Goal: Check status: Check status

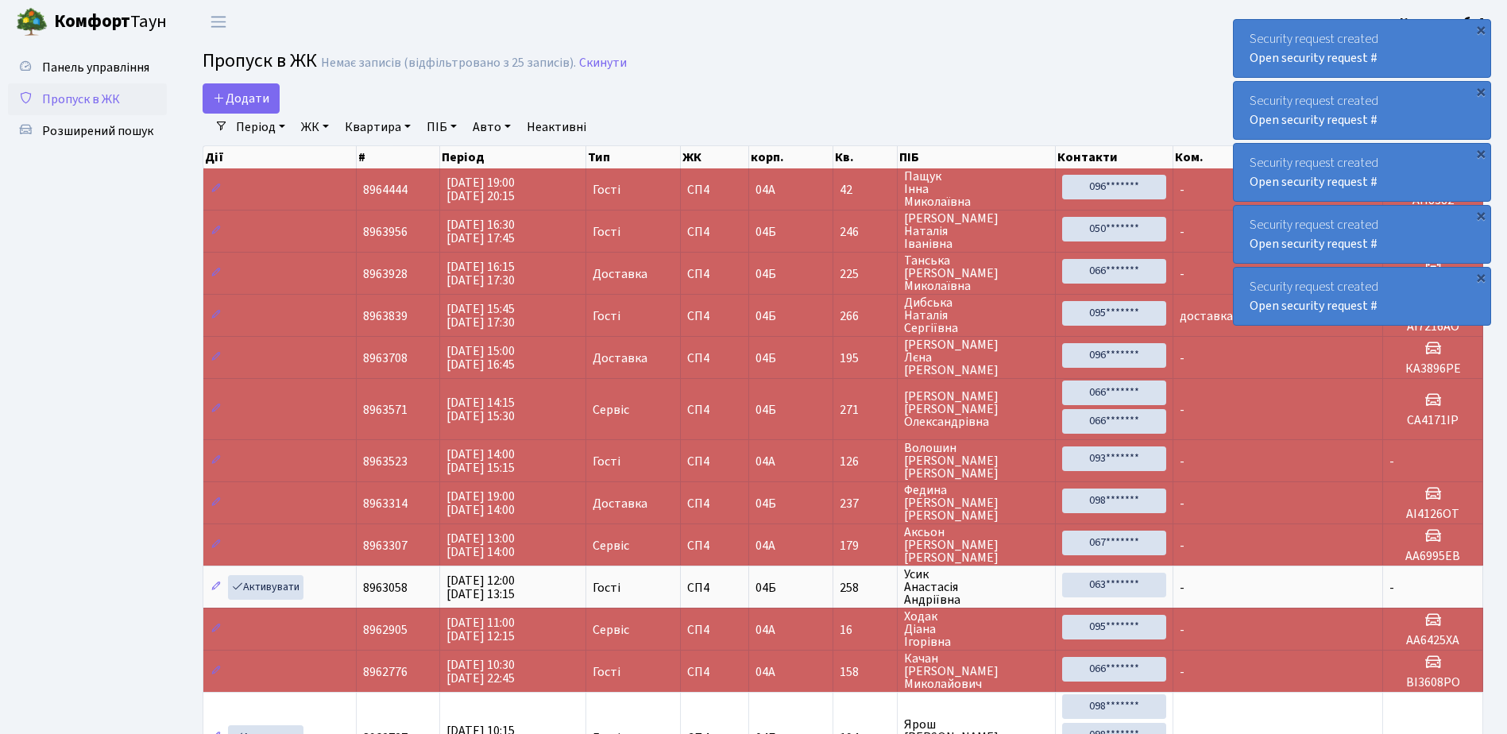
select select "25"
click at [1249, 41] on div "Security request created Open security request #" at bounding box center [1362, 48] width 257 height 57
click at [1247, 28] on div "Security request created Open security request #" at bounding box center [1362, 48] width 257 height 57
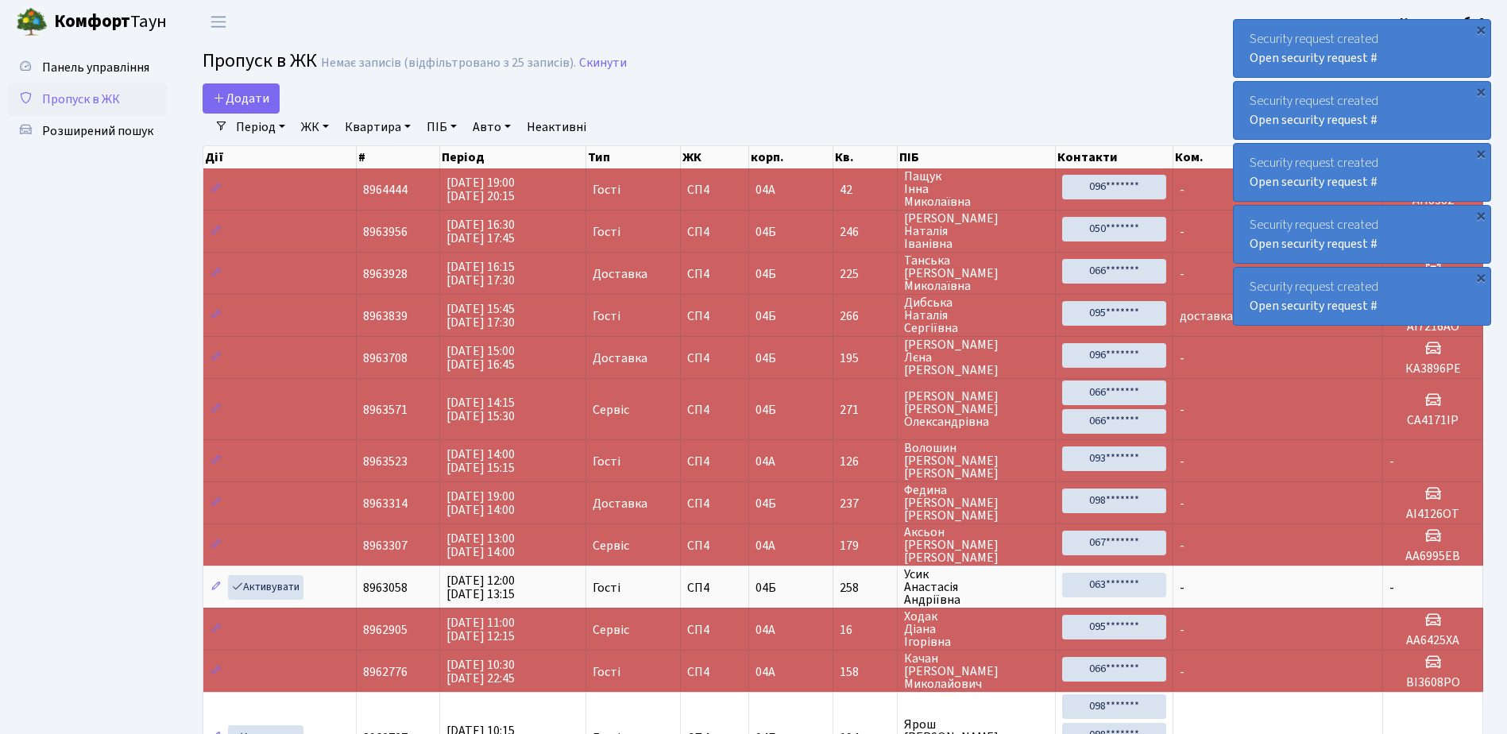
click at [1247, 28] on div "Security request created Open security request #" at bounding box center [1362, 48] width 257 height 57
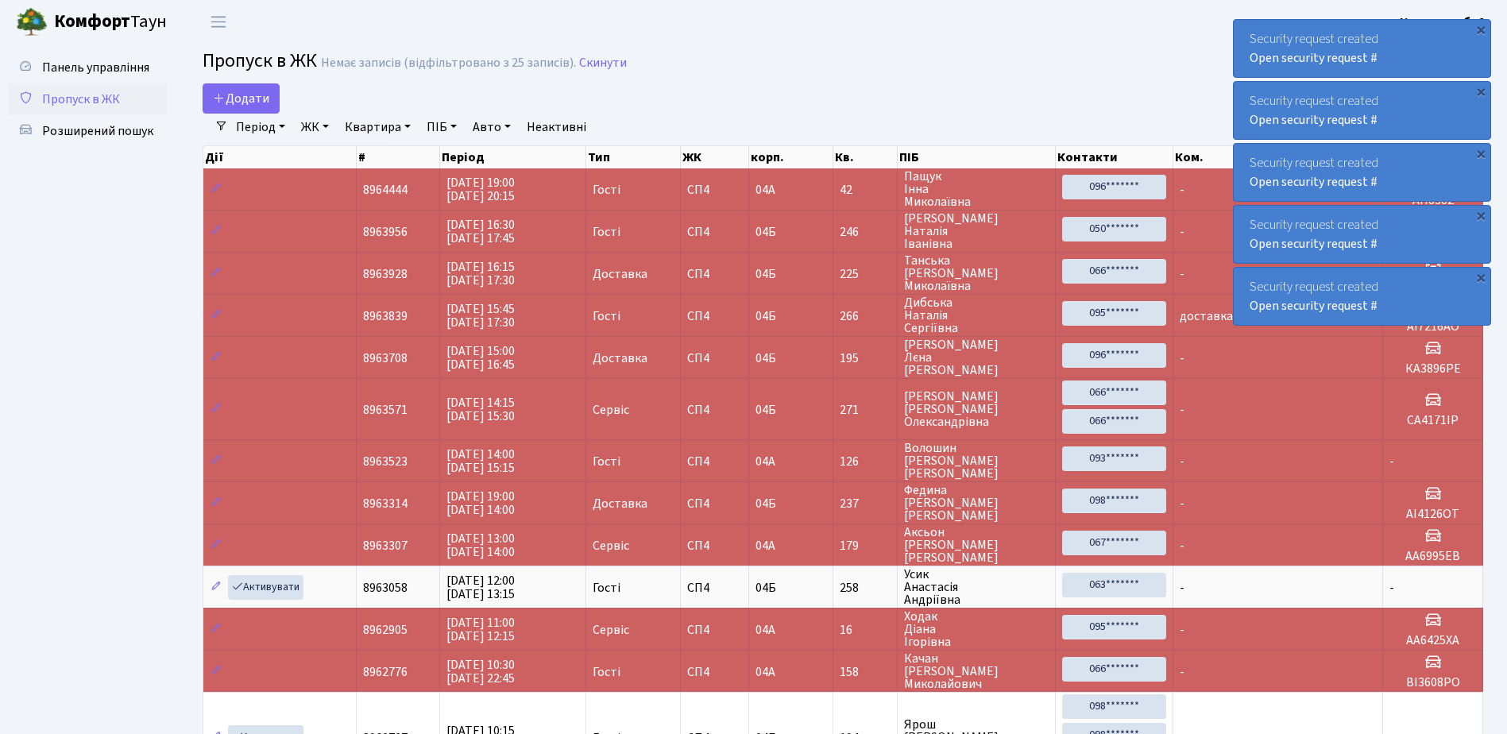
click at [1248, 29] on div "Security request created Open security request #" at bounding box center [1362, 48] width 257 height 57
click at [1249, 29] on div "Security request created Open security request #" at bounding box center [1362, 48] width 257 height 57
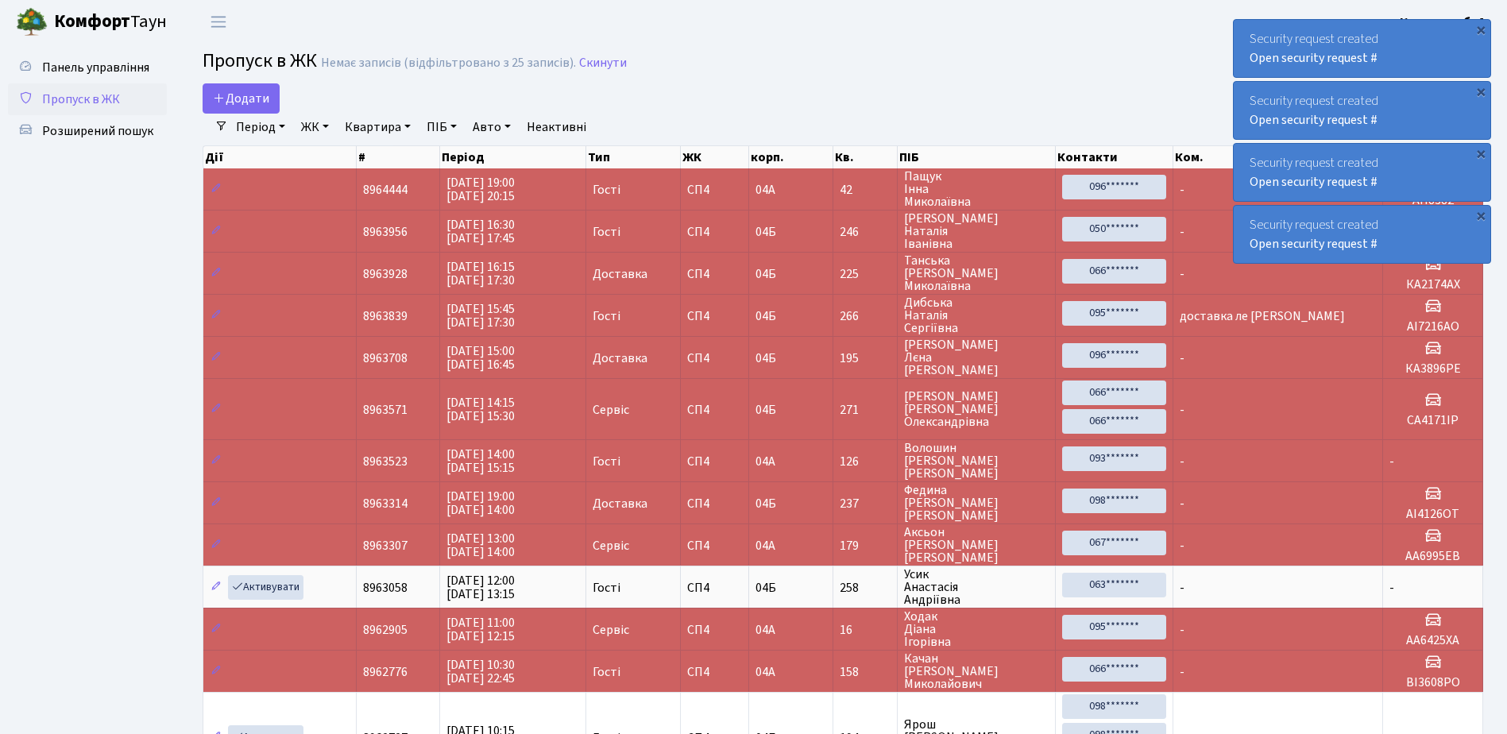
click at [1249, 29] on div "Security request created Open security request #" at bounding box center [1362, 48] width 257 height 57
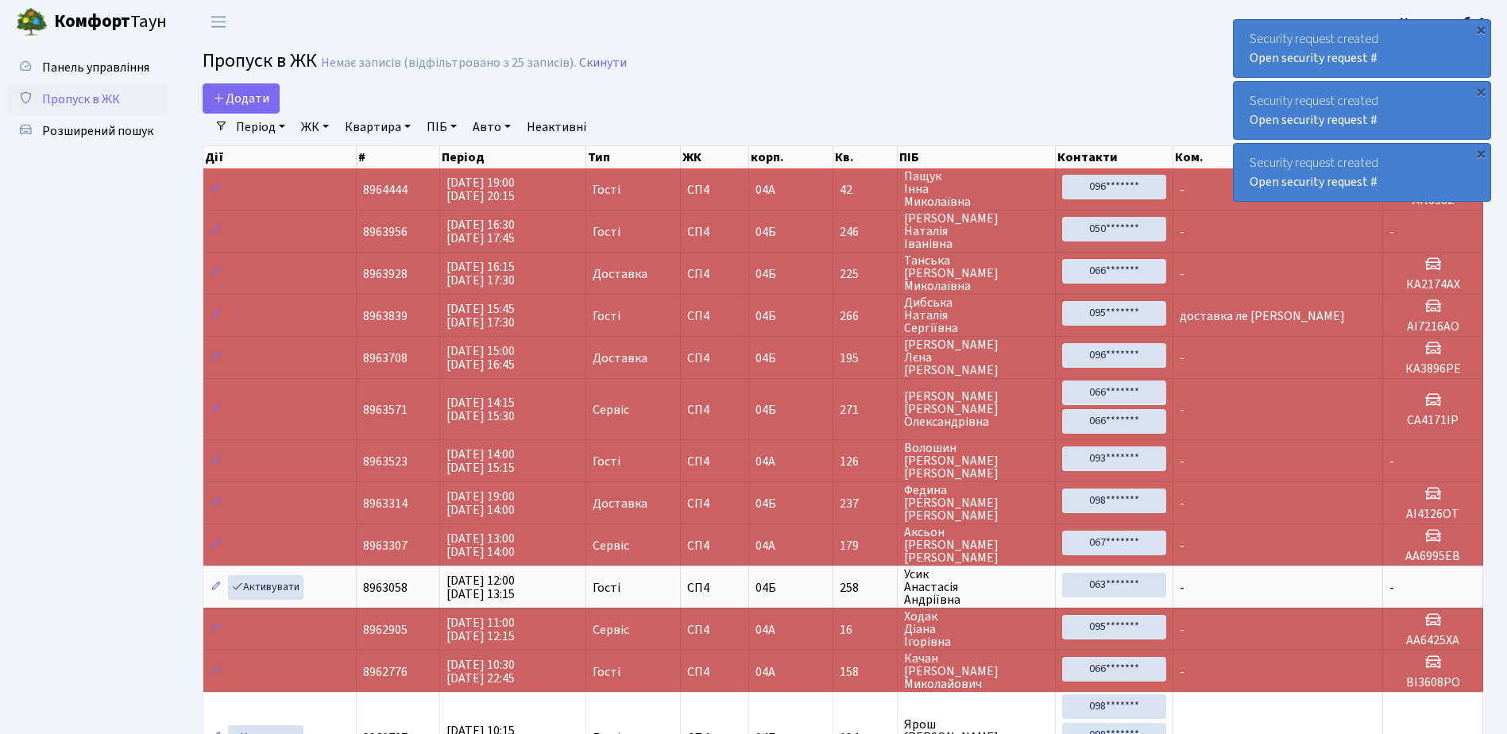
click at [1249, 29] on div "Security request created Open security request #" at bounding box center [1362, 48] width 257 height 57
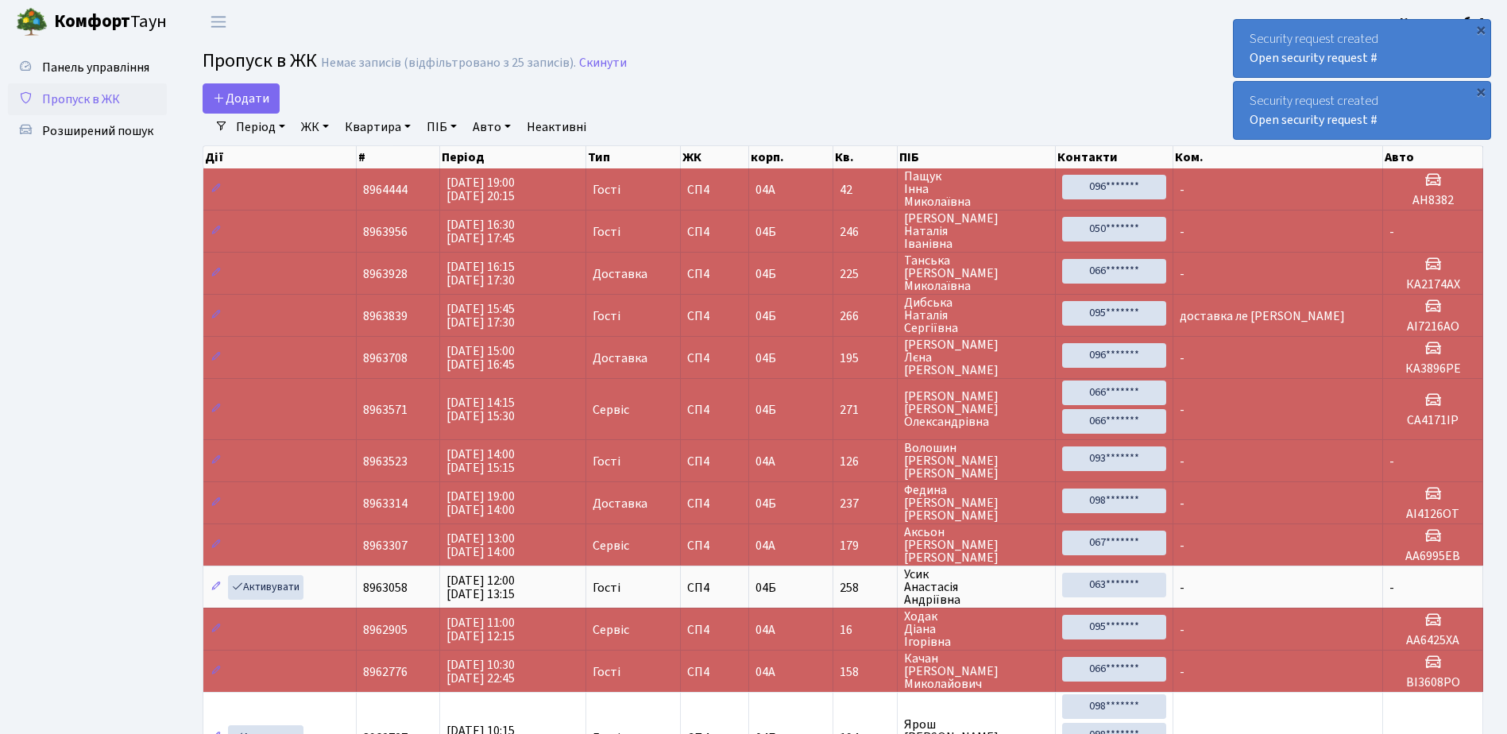
click at [1249, 29] on div "Security request created Open security request #" at bounding box center [1362, 48] width 257 height 57
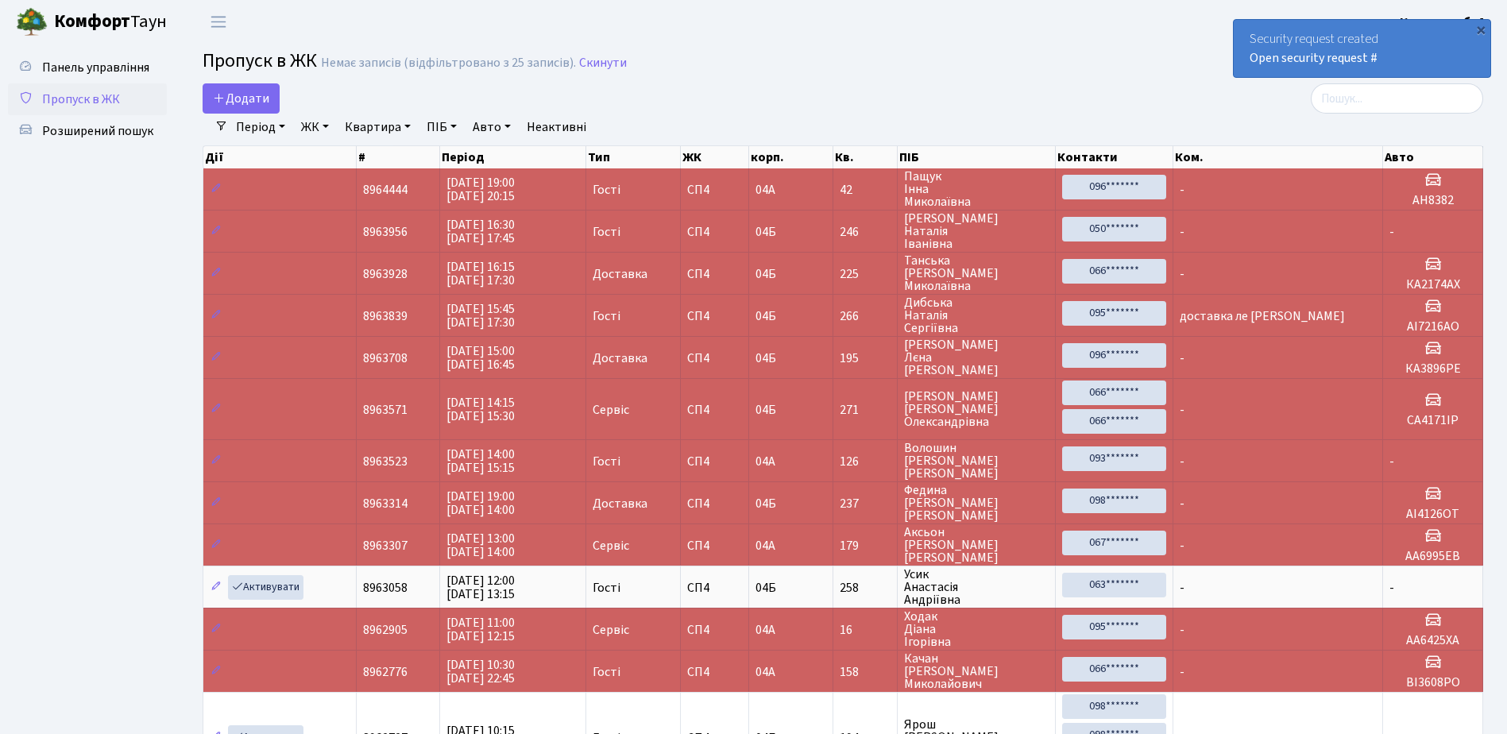
click at [1249, 29] on div "Security request created Open security request #" at bounding box center [1362, 48] width 257 height 57
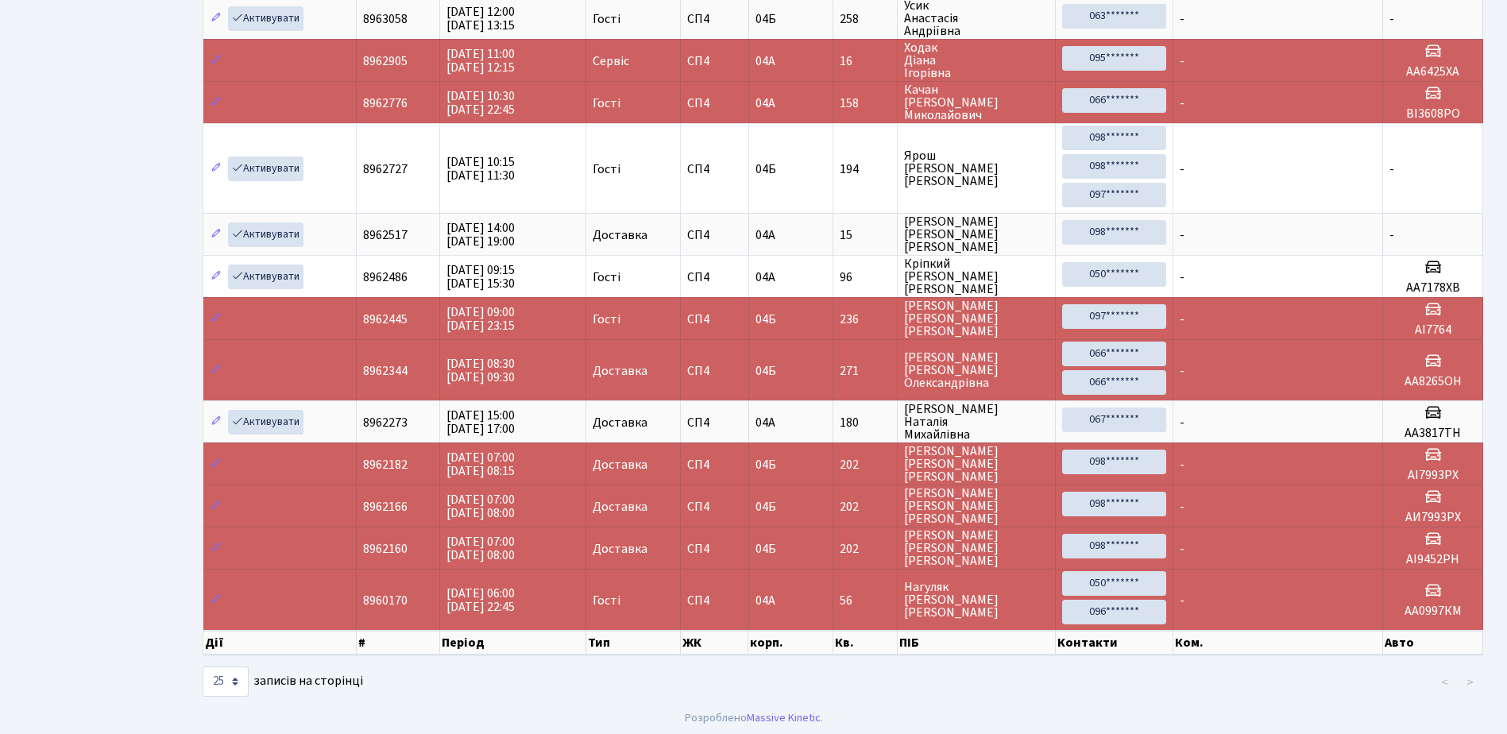
scroll to position [573, 0]
